Goal: Information Seeking & Learning: Learn about a topic

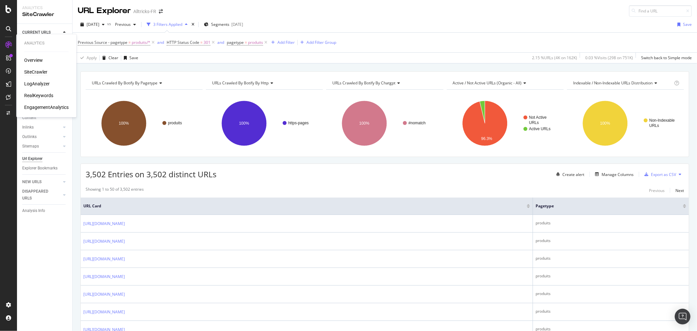
click at [34, 93] on div "RealKeywords" at bounding box center [38, 95] width 29 height 7
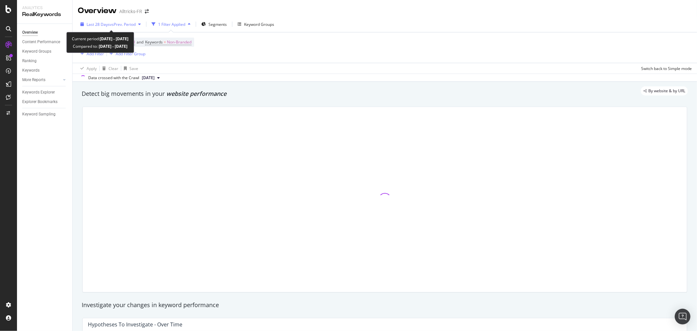
click at [126, 22] on span "vs Prev. Period" at bounding box center [123, 25] width 26 height 6
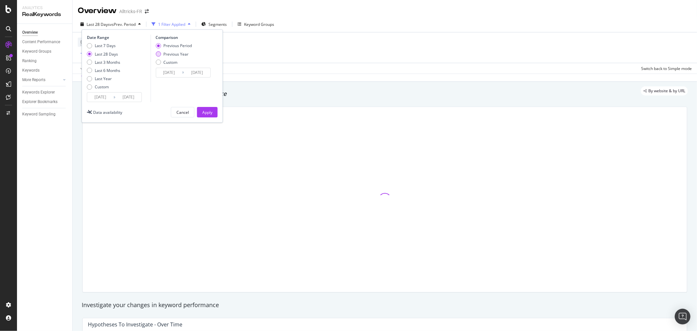
click at [171, 55] on div "Previous Year" at bounding box center [175, 54] width 25 height 6
type input "[DATE]"
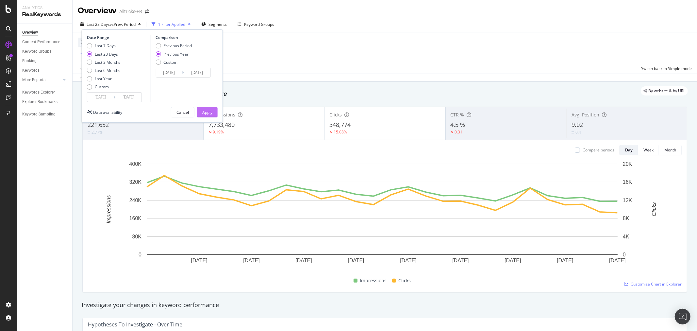
click at [208, 111] on div "Apply" at bounding box center [207, 112] width 10 height 6
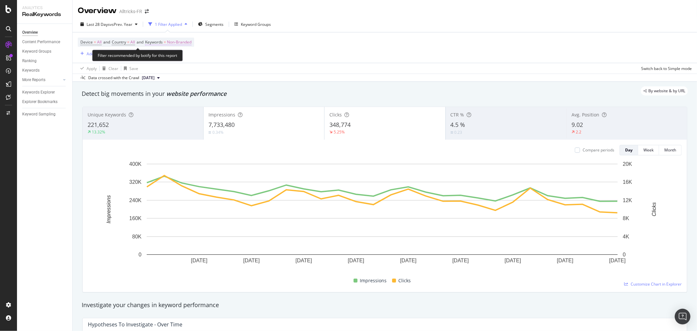
click at [182, 42] on span "Non-Branded" at bounding box center [179, 42] width 25 height 9
click at [170, 56] on span "Non-Branded" at bounding box center [168, 58] width 27 height 6
click at [286, 78] on div "Data crossed with the Crawl [DATE]" at bounding box center [385, 78] width 624 height 8
click at [175, 41] on span "Non-Branded" at bounding box center [179, 42] width 25 height 9
click at [177, 54] on div "Non-Branded" at bounding box center [172, 58] width 35 height 10
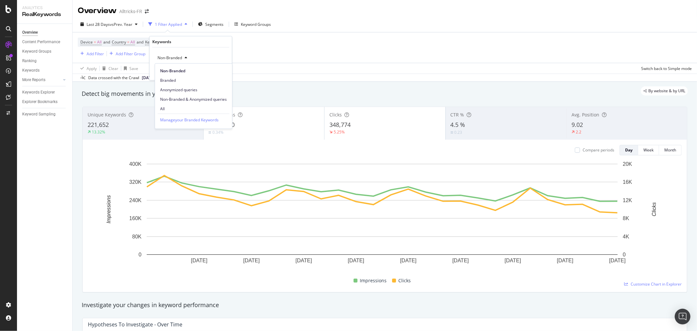
click at [183, 98] on span "Non-Branded & Anonymized queries" at bounding box center [193, 99] width 67 height 6
click at [228, 71] on div "Apply" at bounding box center [227, 72] width 10 height 6
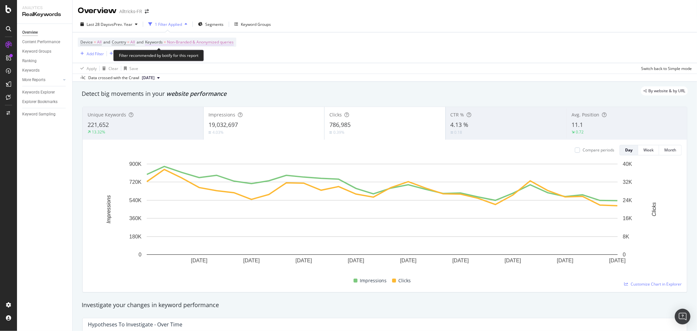
click at [209, 41] on span "Non-Branded & Anonymized queries" at bounding box center [200, 42] width 67 height 9
click at [196, 56] on span "Non-Branded & Anonymized queries" at bounding box center [189, 58] width 69 height 6
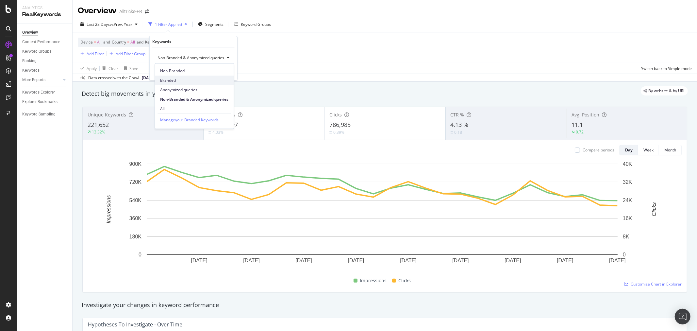
click at [180, 81] on span "Branded" at bounding box center [194, 80] width 68 height 6
click at [227, 71] on div "Branded Cancel Add filter Apply" at bounding box center [191, 63] width 82 height 33
drag, startPoint x: 224, startPoint y: 71, endPoint x: 315, endPoint y: 99, distance: 95.4
click at [224, 71] on div "Apply" at bounding box center [222, 72] width 10 height 6
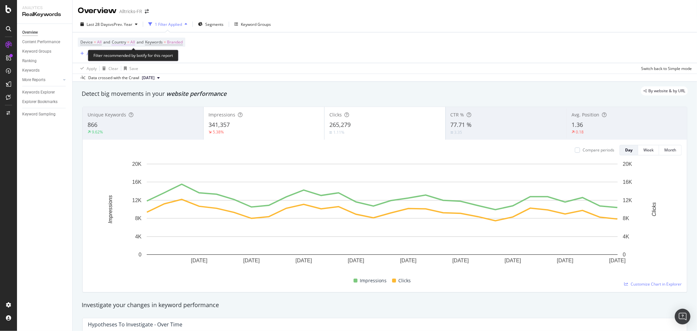
click at [129, 43] on span "=" at bounding box center [128, 42] width 2 height 6
click at [126, 56] on icon at bounding box center [126, 58] width 5 height 4
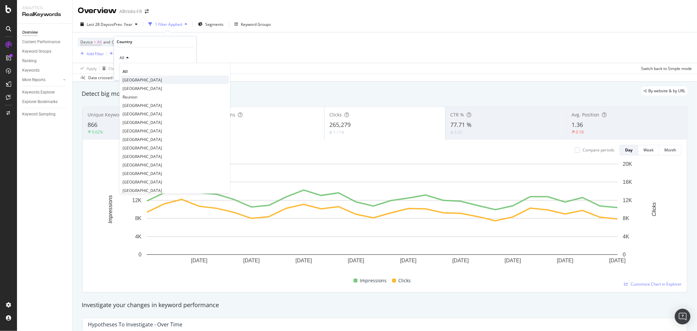
click at [137, 79] on div "[GEOGRAPHIC_DATA]" at bounding box center [175, 79] width 108 height 8
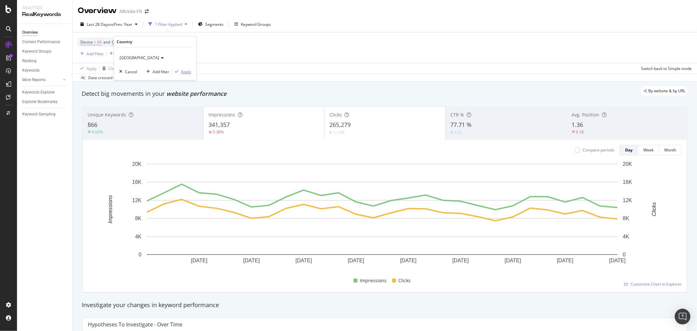
click at [181, 71] on div "Apply" at bounding box center [186, 72] width 10 height 6
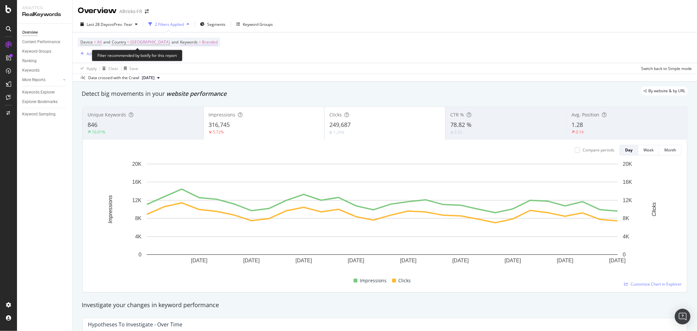
click at [180, 45] on span "Keywords = Branded" at bounding box center [199, 42] width 38 height 6
click at [182, 56] on div "Branded" at bounding box center [175, 58] width 26 height 10
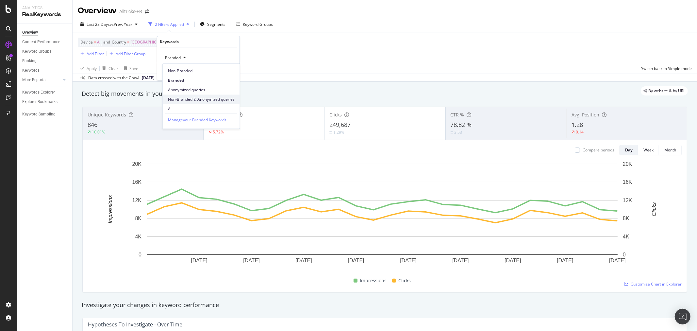
click at [191, 98] on span "Non-Branded & Anonymized queries" at bounding box center [201, 99] width 67 height 6
click at [233, 73] on div "Apply" at bounding box center [234, 72] width 10 height 6
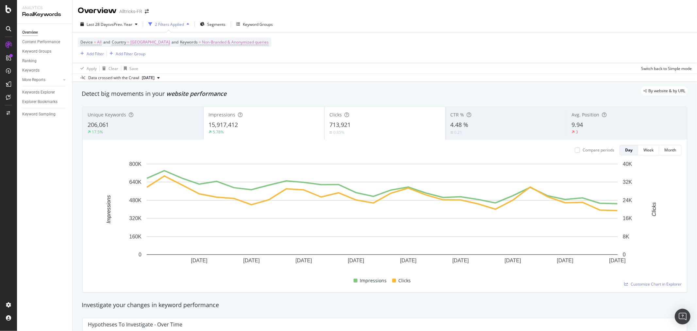
click at [328, 79] on div "Data crossed with the Crawl [DATE]" at bounding box center [385, 78] width 624 height 8
click at [206, 44] on span "Non-Branded & Anonymized queries" at bounding box center [235, 42] width 67 height 9
click at [318, 63] on div "Device = All and Country = [GEOGRAPHIC_DATA] and Keywords = Non-Branded & Anony…" at bounding box center [385, 47] width 614 height 30
